Goal: Task Accomplishment & Management: Manage account settings

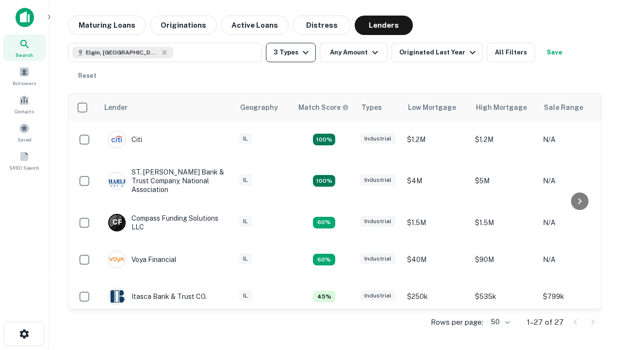
click at [291, 52] on button "3 Types" at bounding box center [291, 52] width 50 height 19
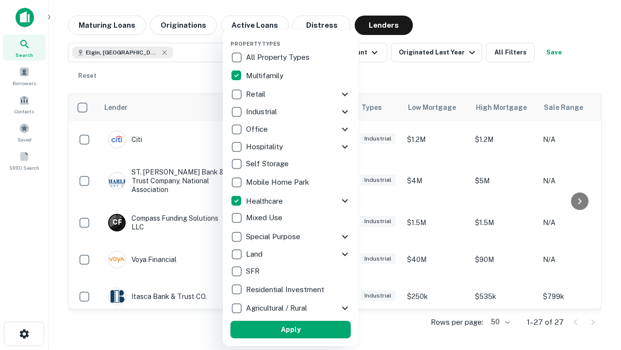
click at [291, 329] on button "Apply" at bounding box center [291, 328] width 120 height 17
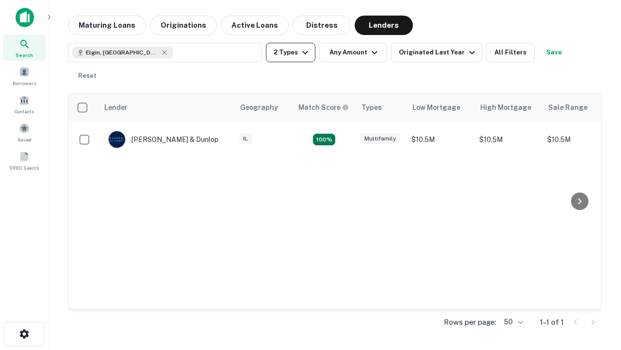
click at [291, 52] on button "2 Types" at bounding box center [291, 52] width 50 height 19
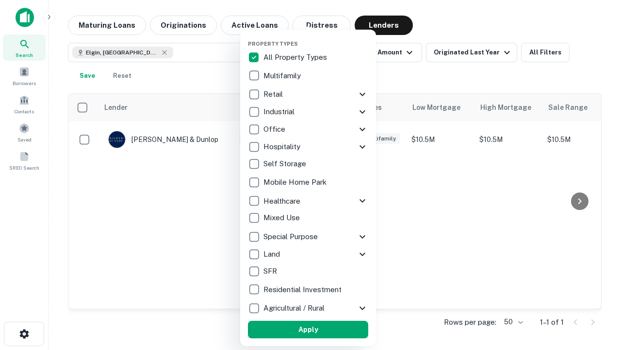
click at [308, 329] on button "Apply" at bounding box center [308, 328] width 120 height 17
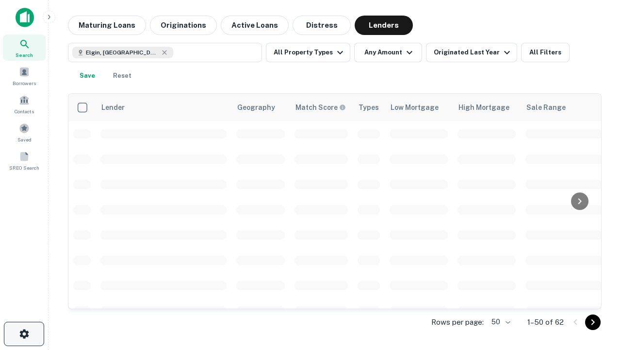
click at [24, 334] on icon "button" at bounding box center [24, 334] width 12 height 12
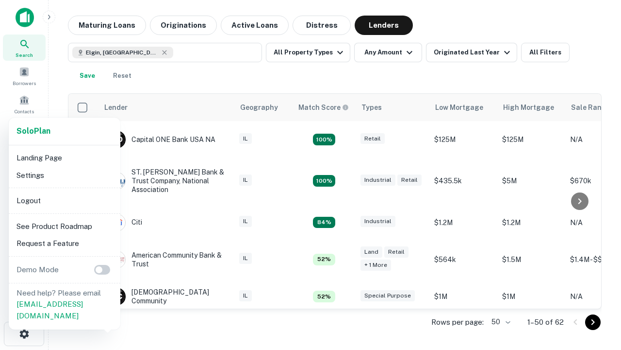
click at [64, 200] on li "Logout" at bounding box center [65, 200] width 104 height 17
